Goal: Check status: Check status

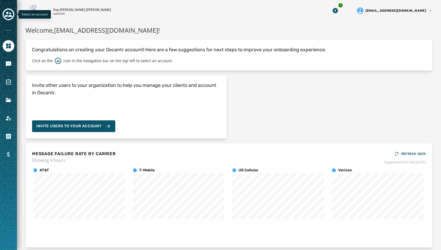
click at [6, 13] on icon "Toggle account select drawer" at bounding box center [8, 14] width 7 height 7
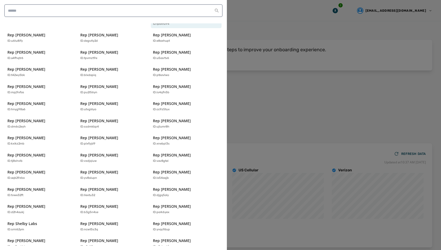
scroll to position [77, 0]
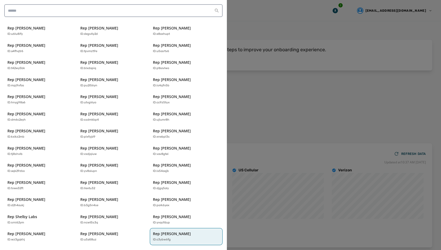
click at [171, 231] on p "Rep [PERSON_NAME]" at bounding box center [172, 233] width 38 height 5
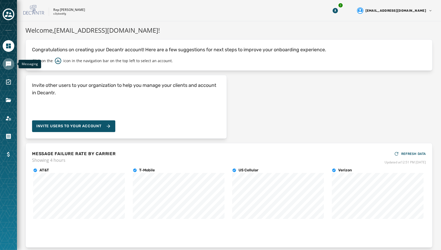
click at [5, 68] on link "Navigate to Messaging" at bounding box center [9, 64] width 12 height 12
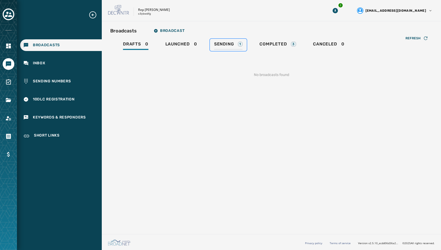
click at [221, 45] on span "Sending" at bounding box center [224, 43] width 20 height 5
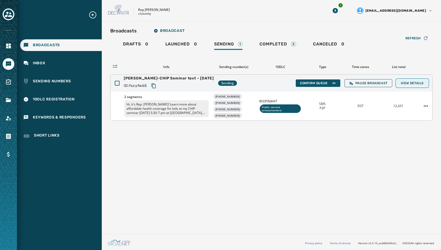
click at [412, 81] on span "View Details" at bounding box center [412, 83] width 23 height 4
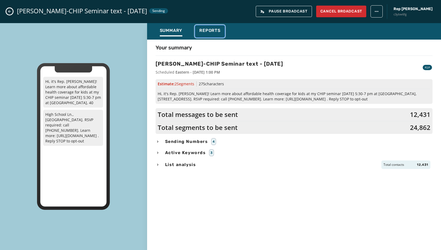
click at [201, 31] on span "Reports" at bounding box center [210, 30] width 21 height 5
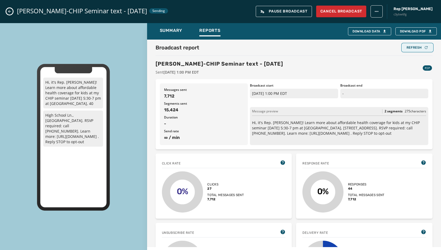
click at [411, 47] on div "Refresh" at bounding box center [418, 47] width 22 height 4
click at [409, 47] on div "Refresh" at bounding box center [418, 47] width 22 height 4
click at [407, 48] on div "Refresh" at bounding box center [418, 47] width 22 height 4
click at [417, 47] on div "Refresh" at bounding box center [418, 47] width 22 height 4
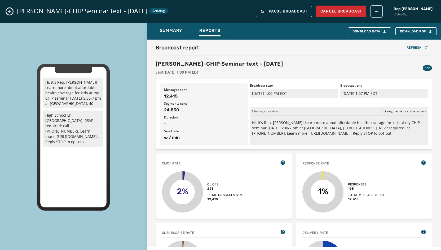
click at [8, 13] on icon "Close admin drawer" at bounding box center [9, 11] width 4 height 4
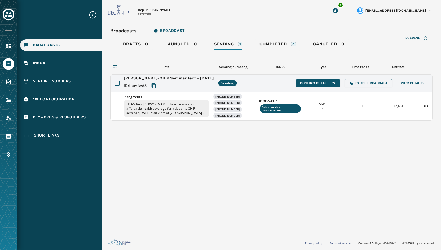
click at [8, 13] on icon "Toggle account select drawer" at bounding box center [8, 14] width 7 height 5
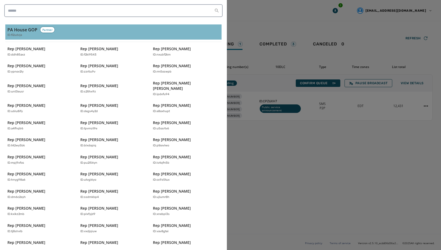
click at [16, 32] on h3 "PA House GOP" at bounding box center [22, 30] width 30 height 6
